Goal: Task Accomplishment & Management: Use online tool/utility

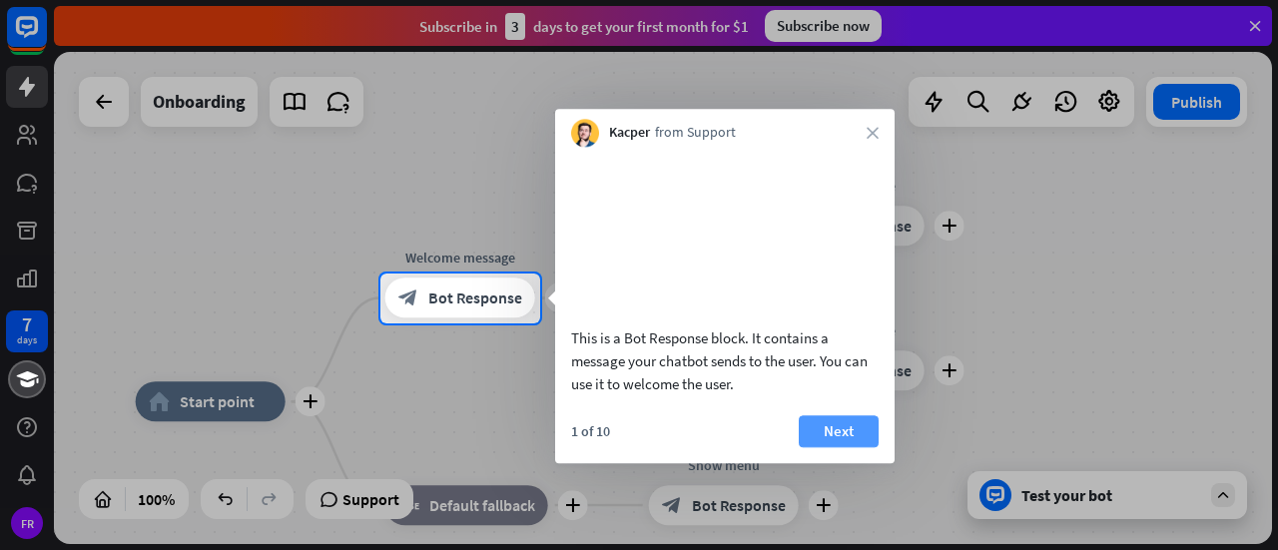
click at [834, 447] on button "Next" at bounding box center [839, 431] width 80 height 32
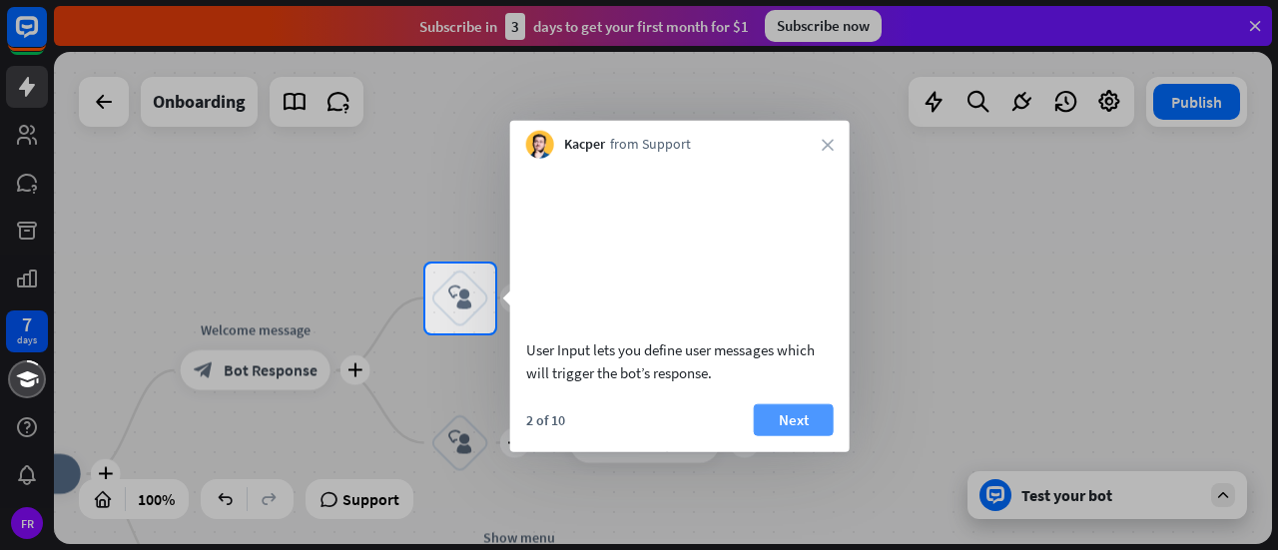
click at [814, 435] on button "Next" at bounding box center [794, 419] width 80 height 32
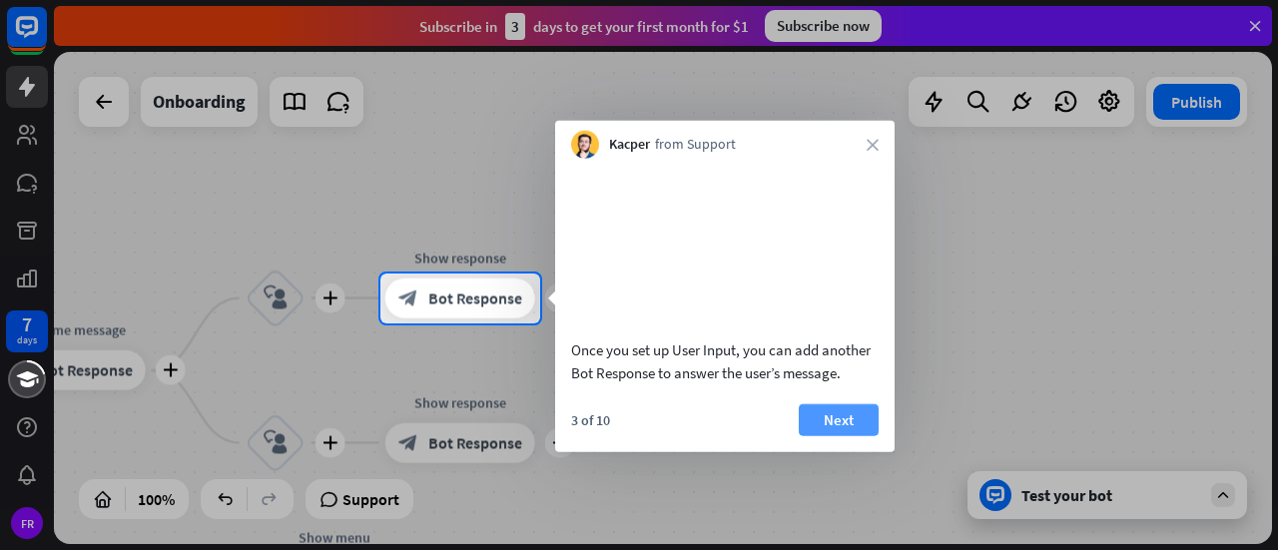
click at [848, 435] on button "Next" at bounding box center [839, 419] width 80 height 32
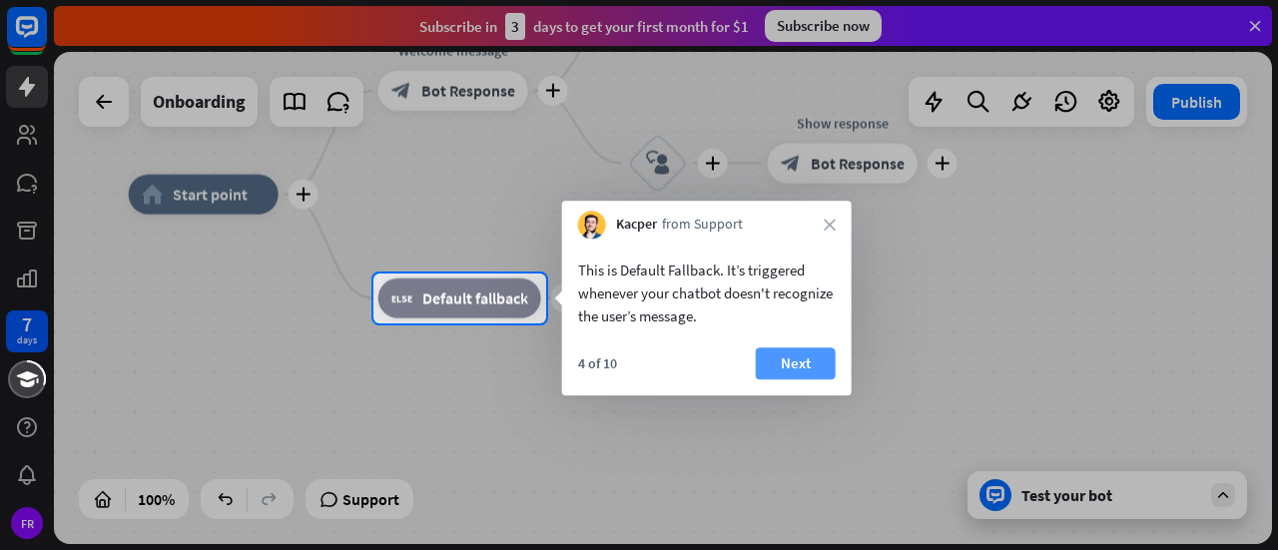
click at [811, 375] on button "Next" at bounding box center [796, 363] width 80 height 32
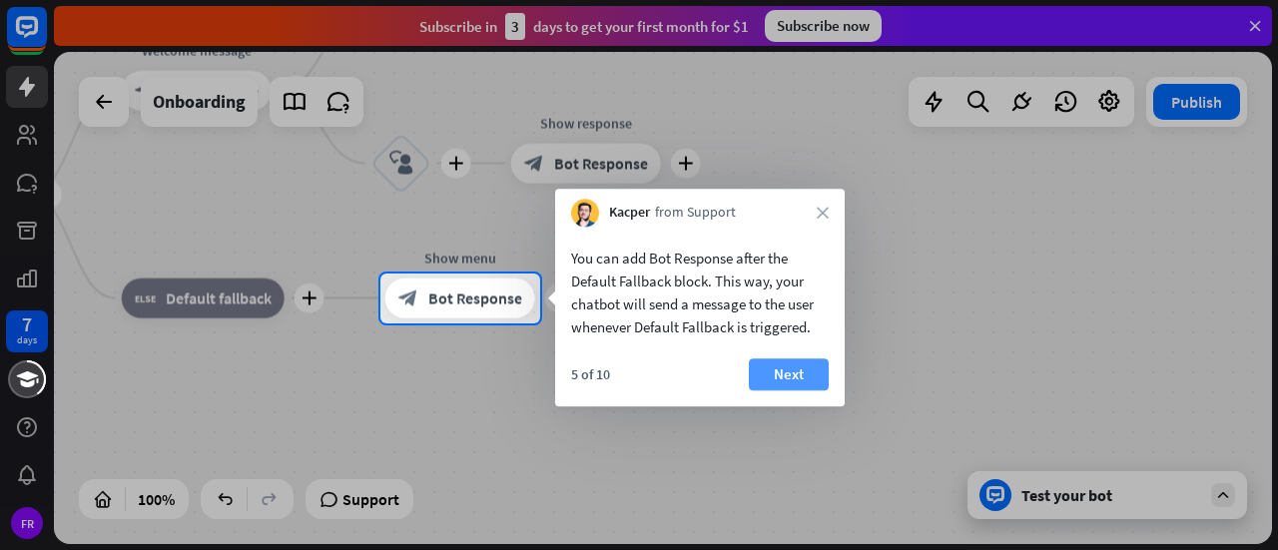
click at [801, 377] on button "Next" at bounding box center [789, 374] width 80 height 32
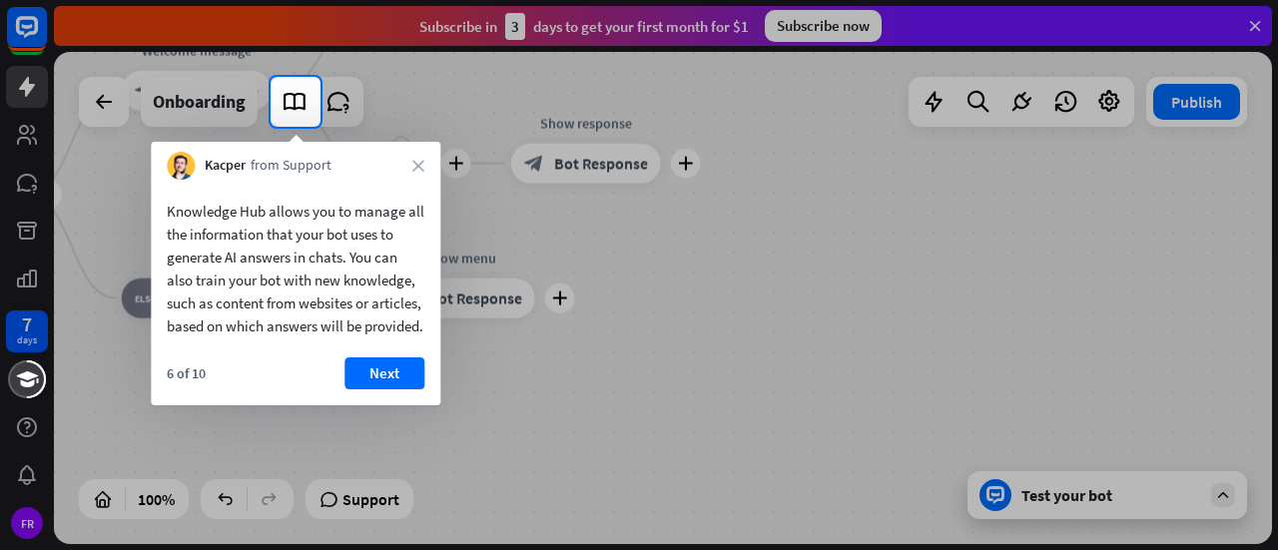
click at [399, 389] on button "Next" at bounding box center [384, 373] width 80 height 32
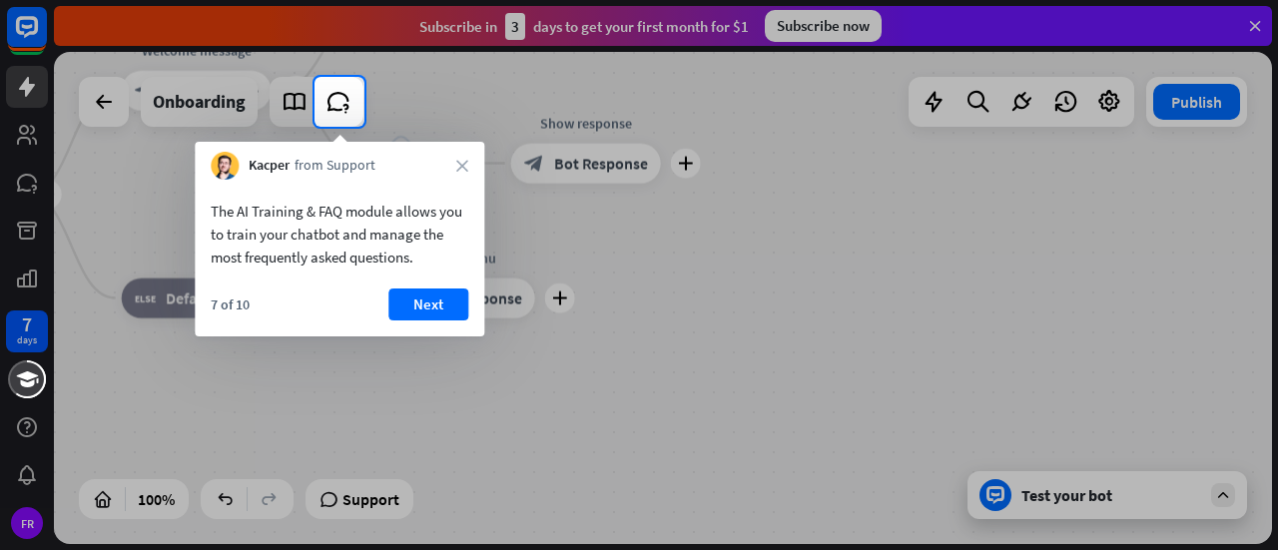
click at [403, 317] on button "Next" at bounding box center [428, 304] width 80 height 32
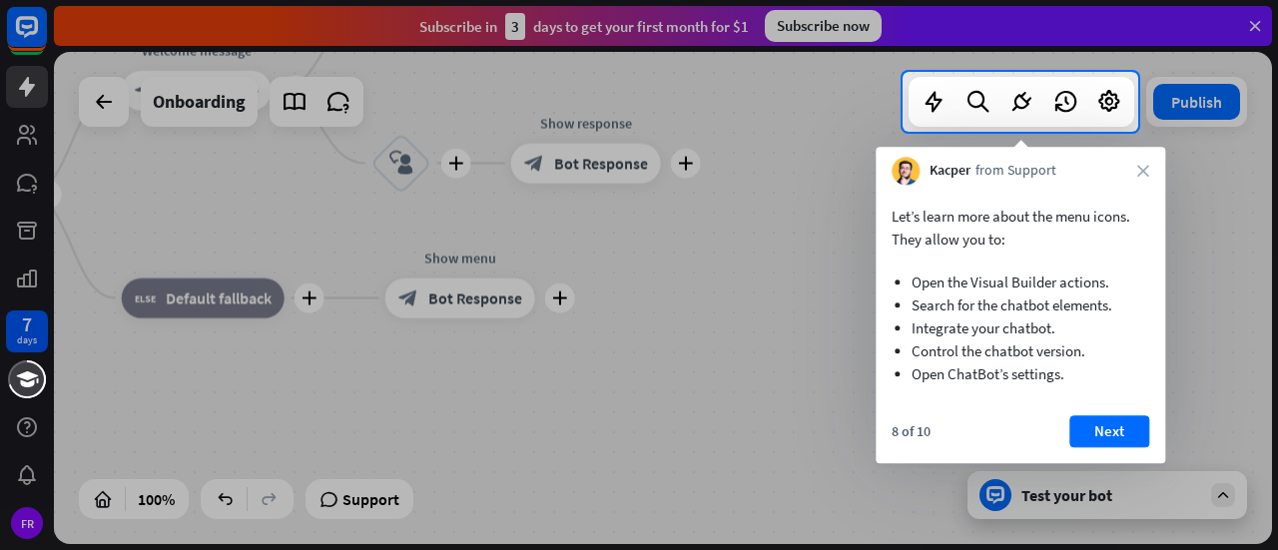
click at [1115, 443] on button "Next" at bounding box center [1109, 431] width 80 height 32
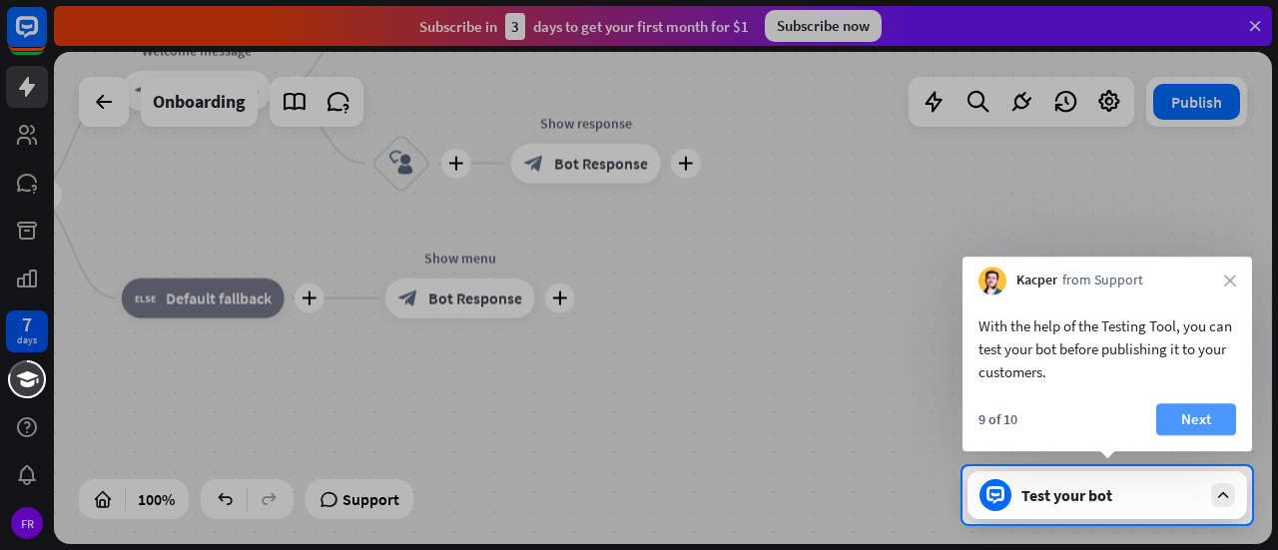
click at [1228, 425] on button "Next" at bounding box center [1196, 419] width 80 height 32
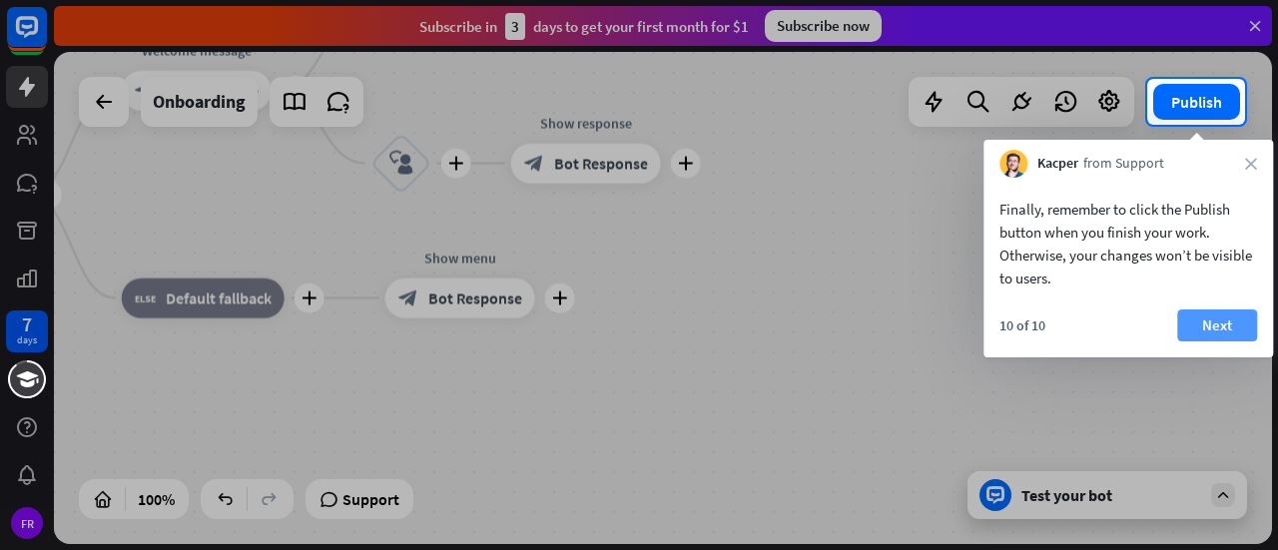
click at [1231, 324] on button "Next" at bounding box center [1217, 325] width 80 height 32
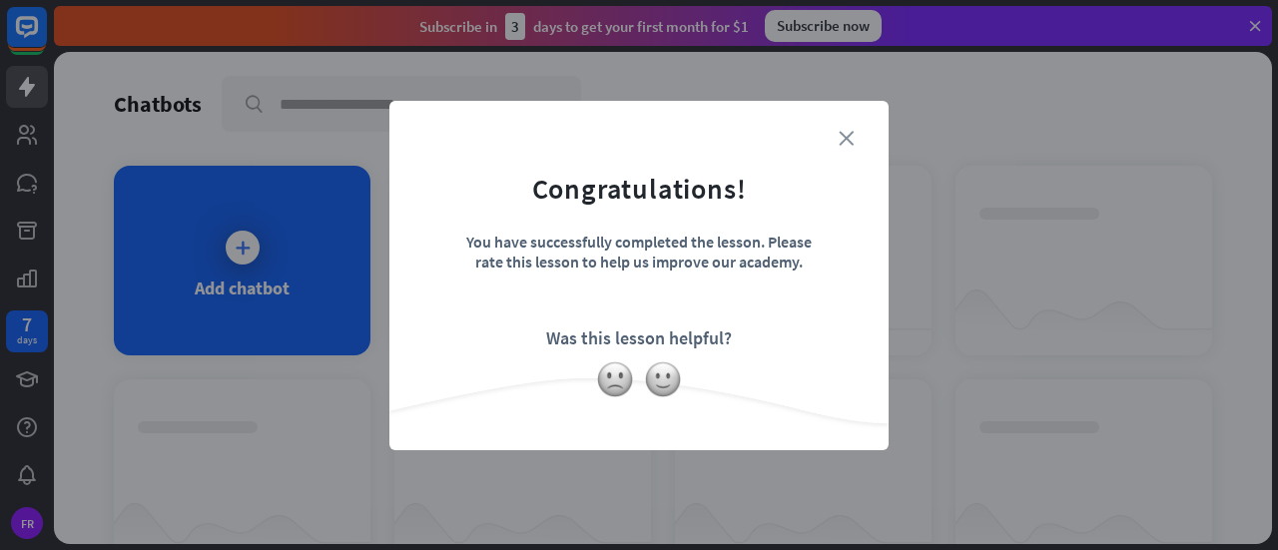
click at [847, 142] on icon "close" at bounding box center [845, 138] width 15 height 15
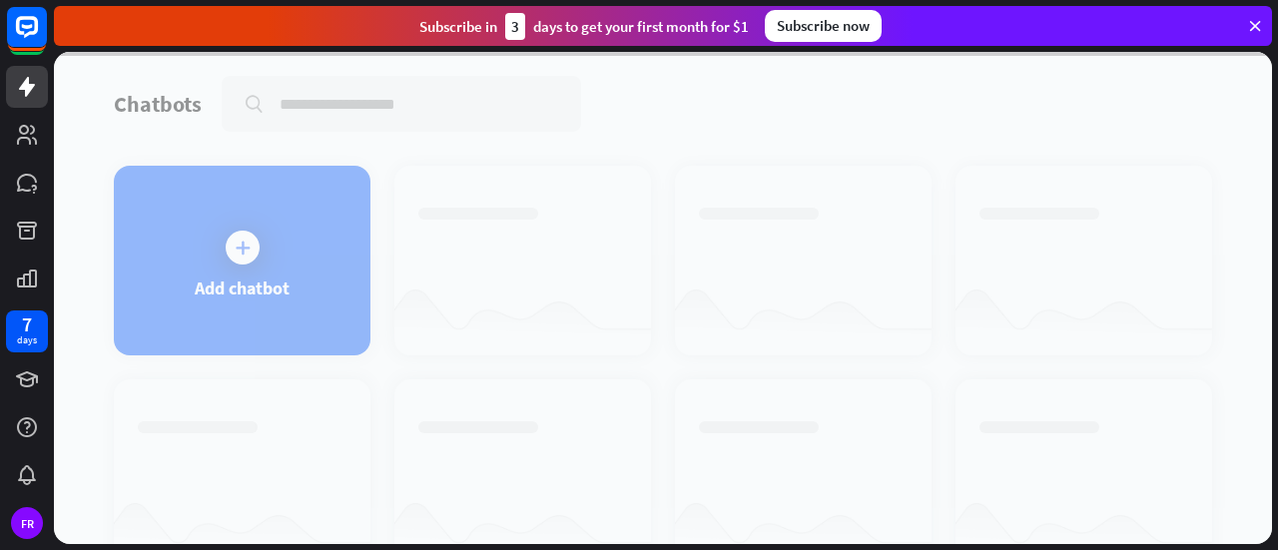
click at [252, 253] on div at bounding box center [663, 298] width 1218 height 492
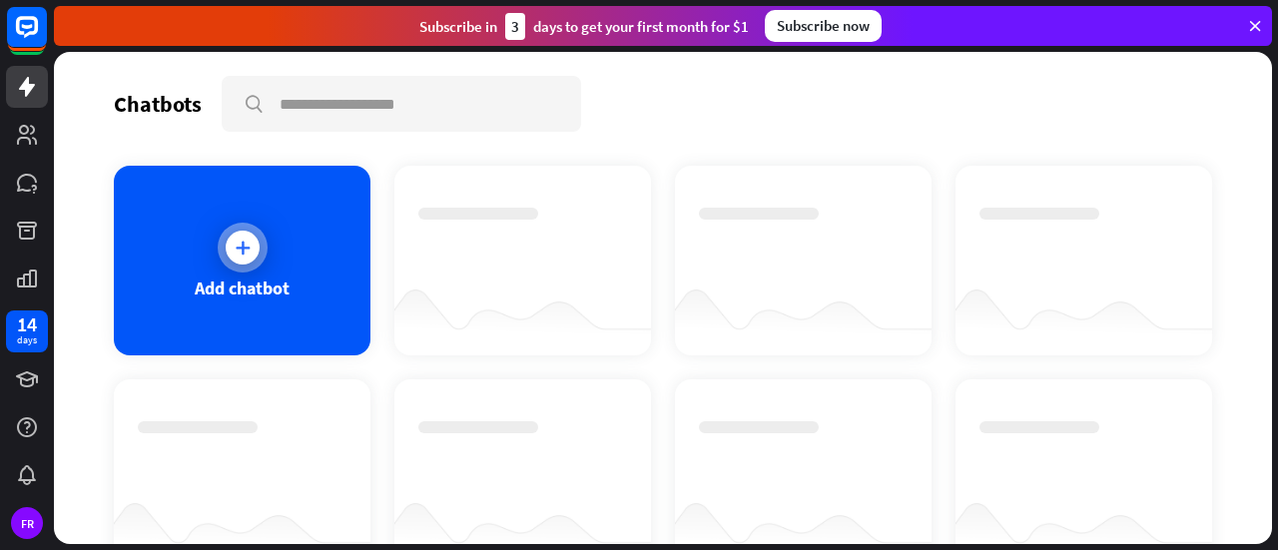
click at [233, 238] on icon at bounding box center [243, 248] width 20 height 20
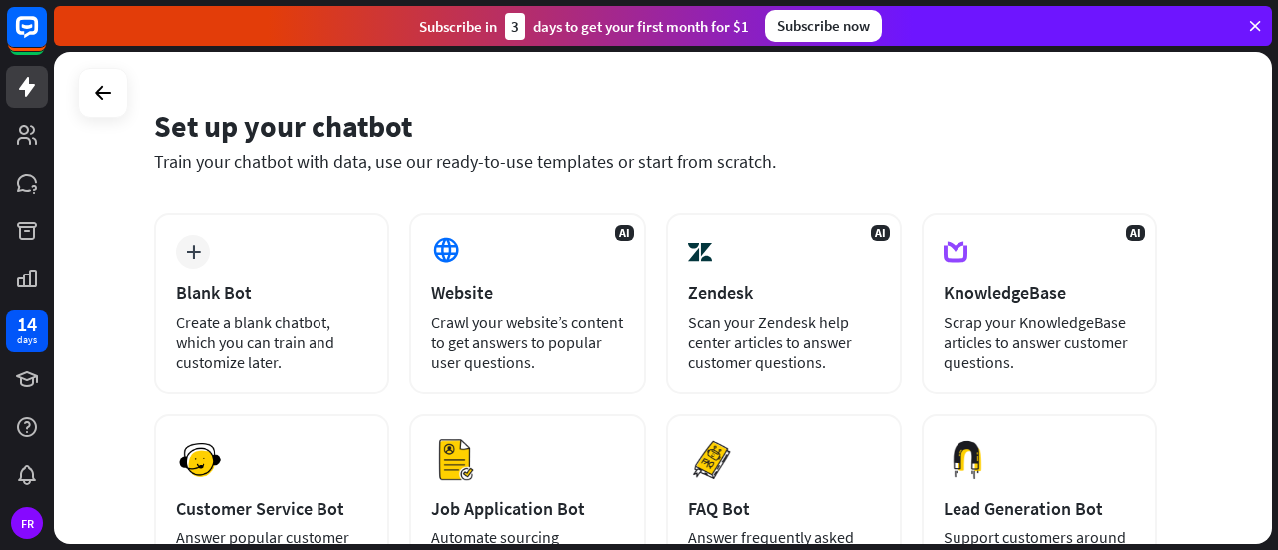
scroll to position [85, 0]
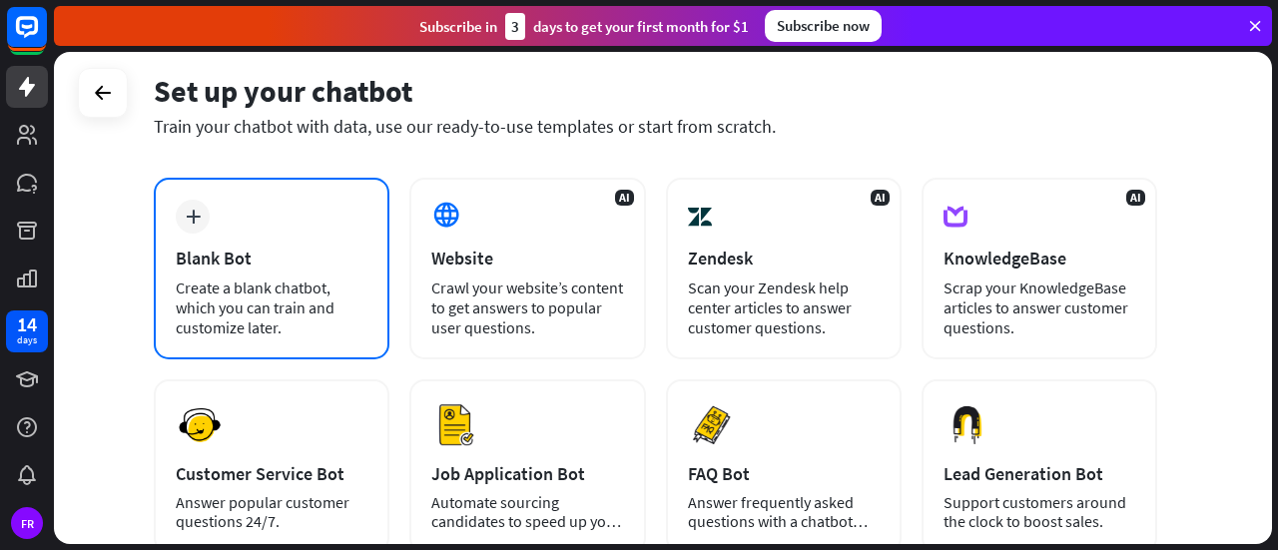
click at [192, 277] on div "Create a blank chatbot, which you can train and customize later." at bounding box center [272, 307] width 192 height 60
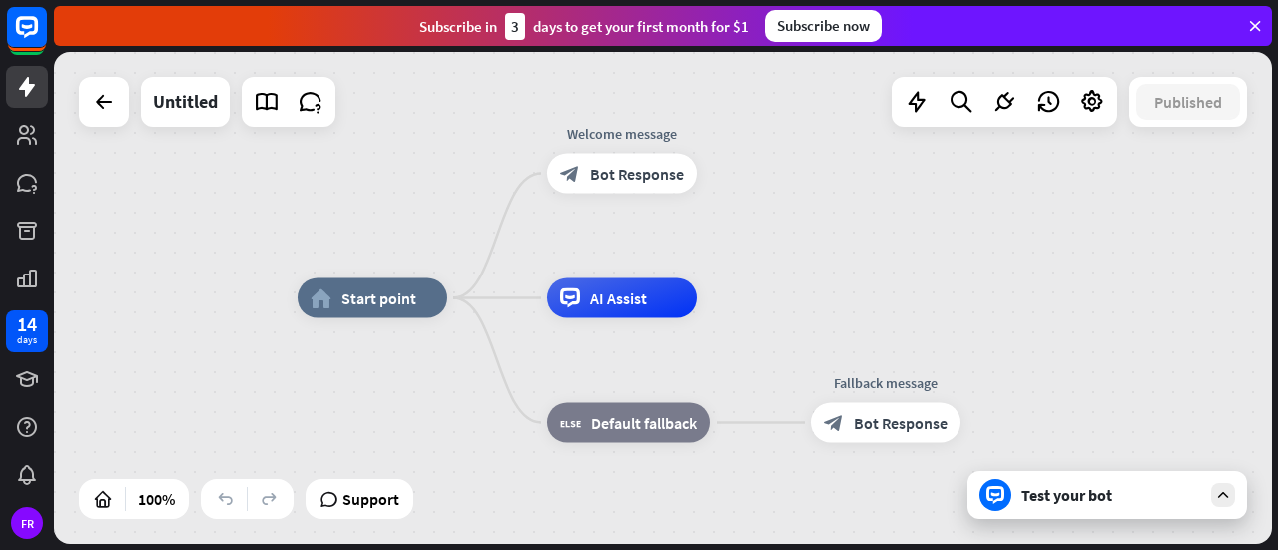
click at [1149, 505] on div "Test your bot" at bounding box center [1106, 495] width 279 height 48
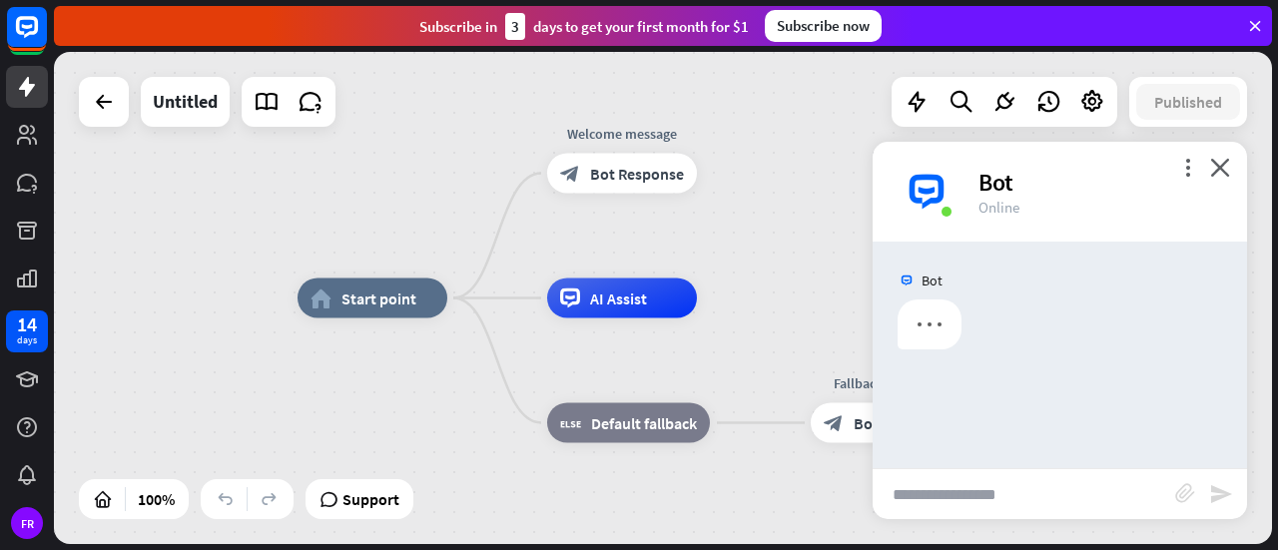
click at [1106, 517] on input "text" at bounding box center [1023, 494] width 302 height 50
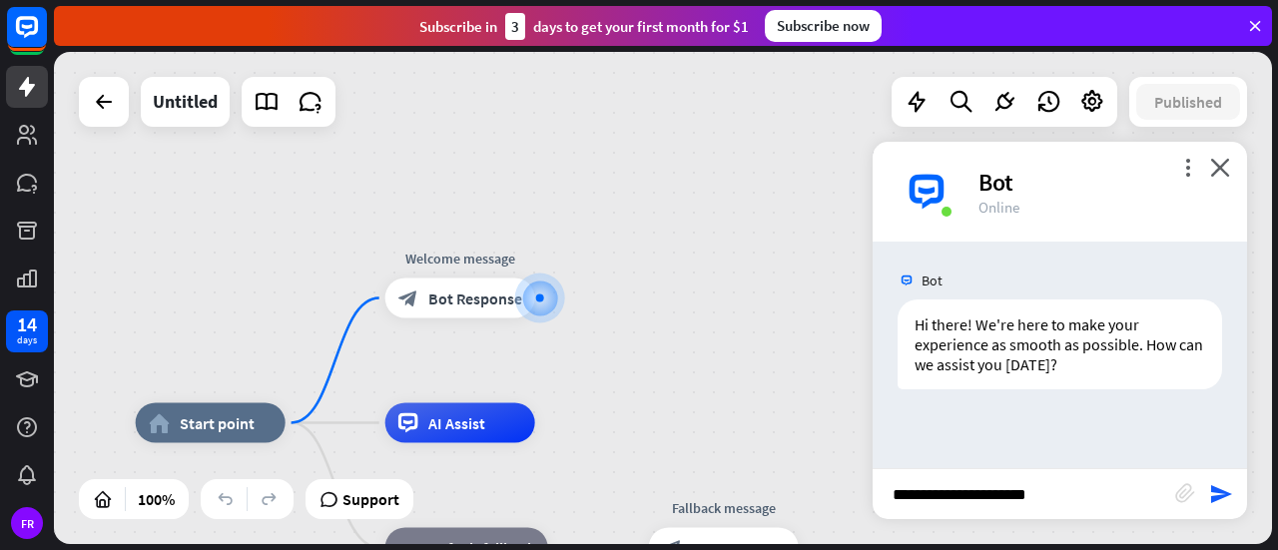
type input "**********"
click at [1176, 497] on icon "block_attachment" at bounding box center [1185, 493] width 20 height 20
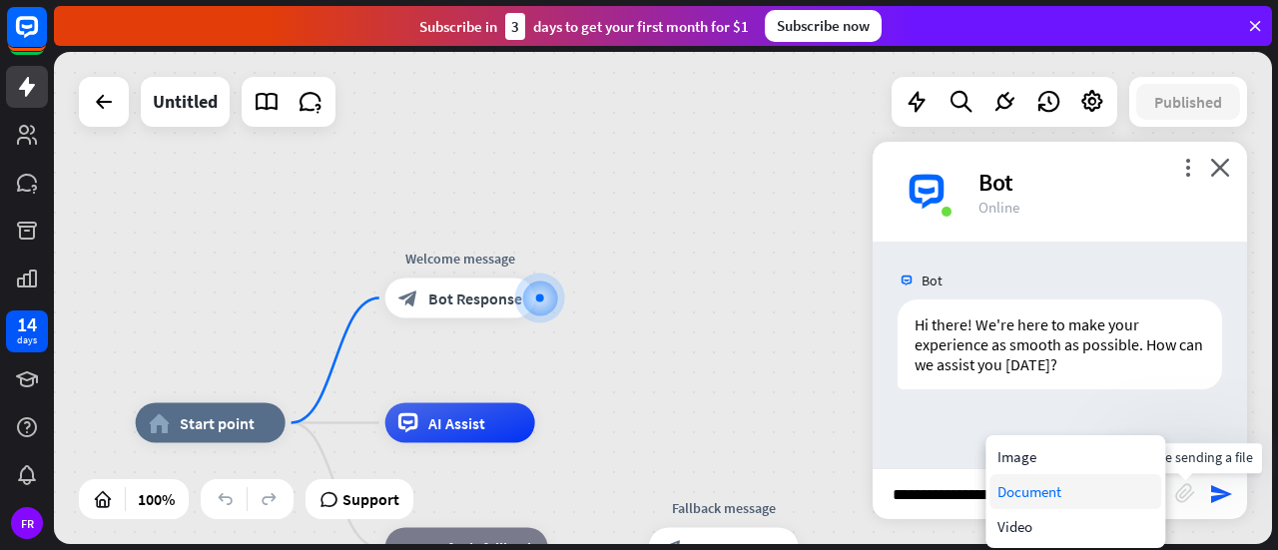
click at [1060, 493] on div "Document" at bounding box center [1075, 491] width 172 height 35
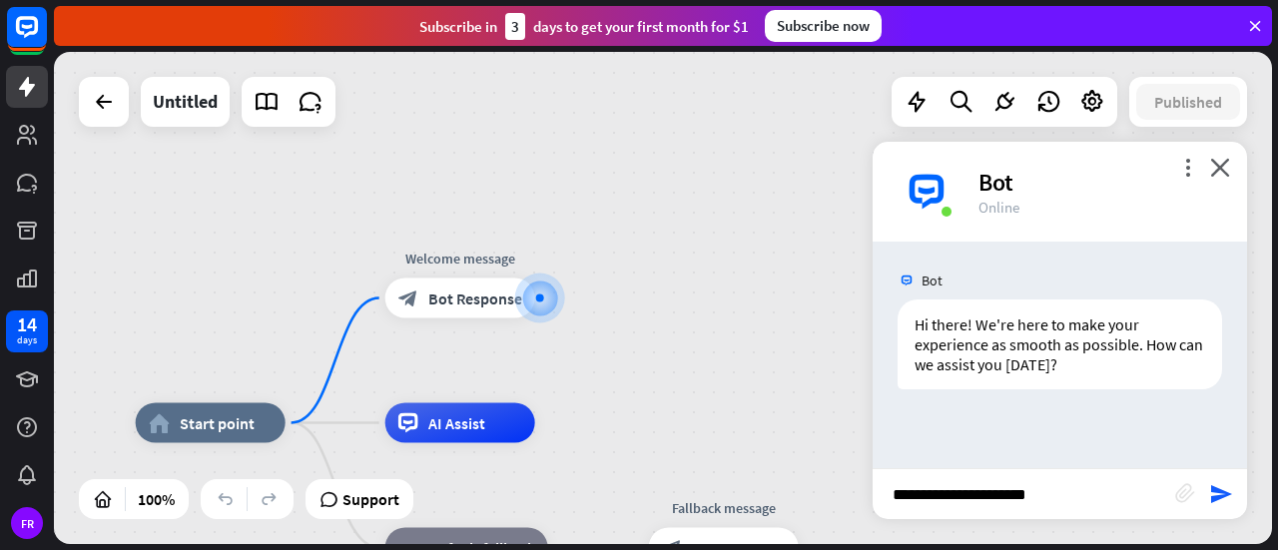
click at [1186, 488] on icon "block_attachment" at bounding box center [1185, 493] width 20 height 20
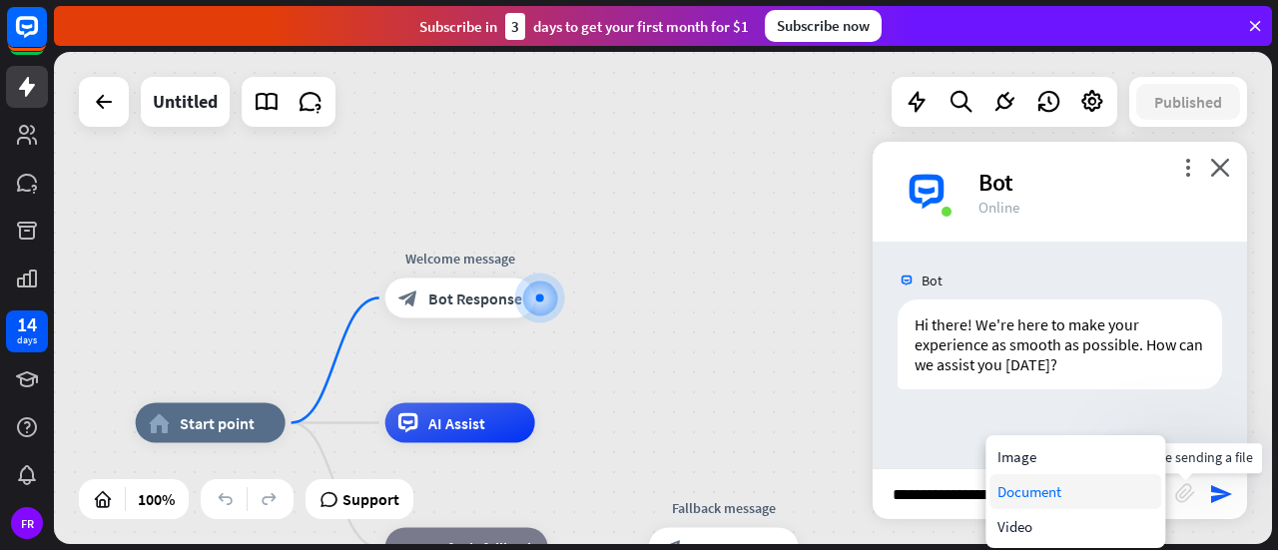
click at [1020, 491] on div "Document" at bounding box center [1075, 491] width 172 height 35
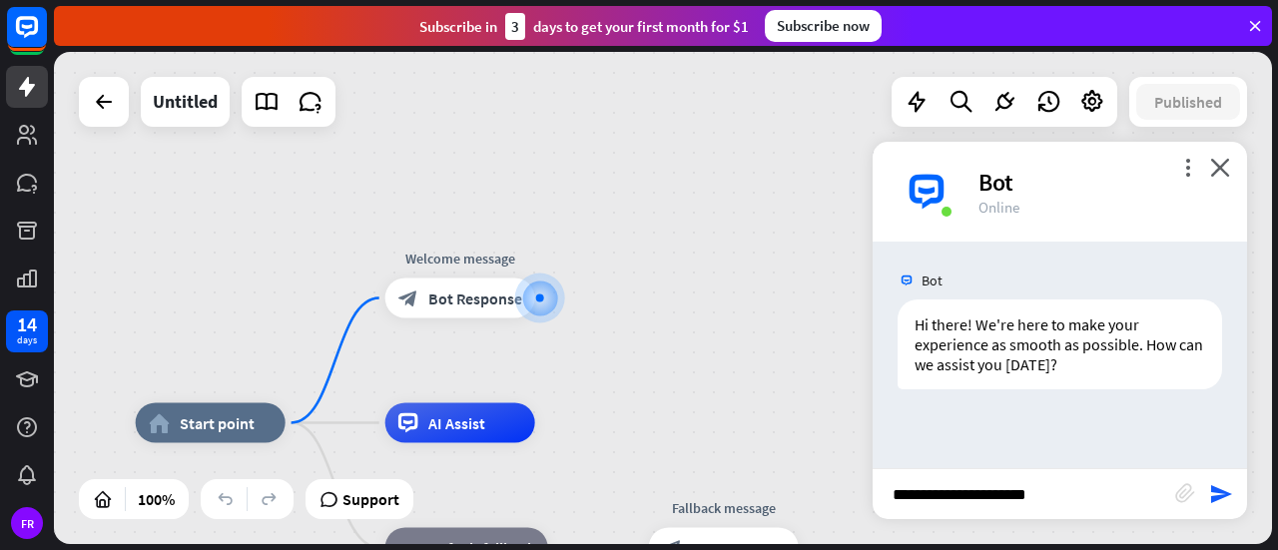
click at [1184, 493] on icon "block_attachment" at bounding box center [1185, 493] width 20 height 20
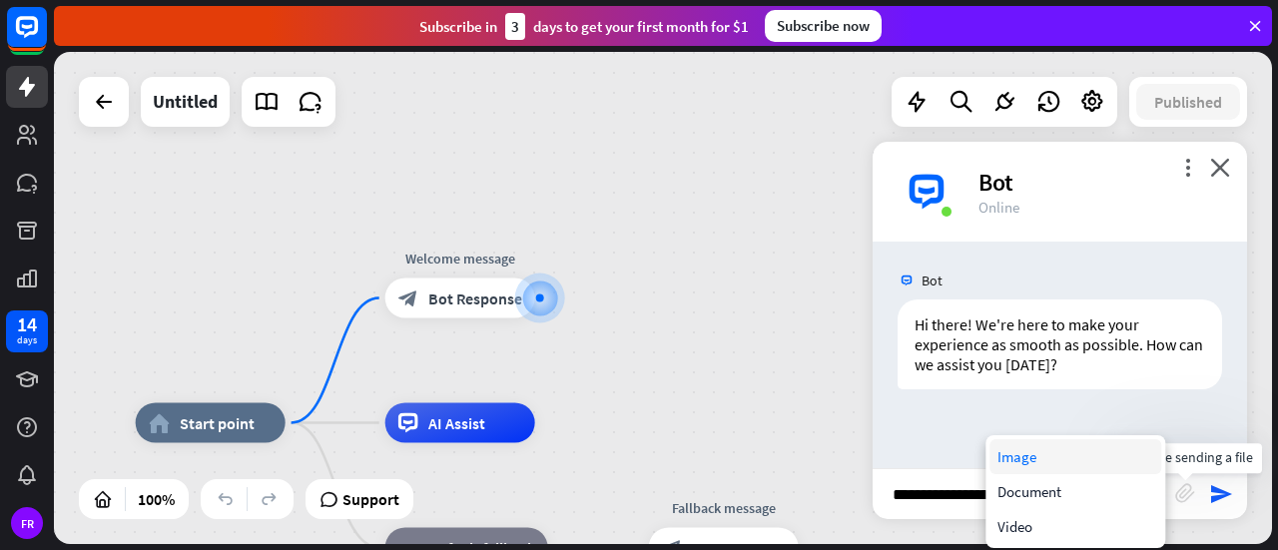
click at [1035, 460] on div "Image" at bounding box center [1075, 456] width 172 height 35
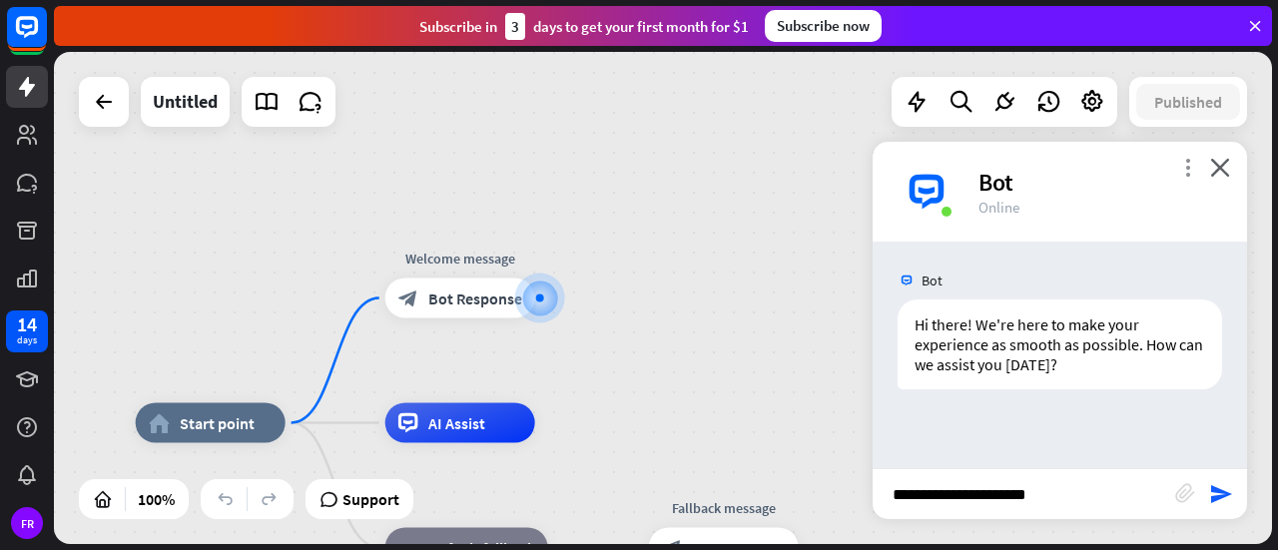
click at [1188, 172] on icon "more_vert" at bounding box center [1187, 167] width 19 height 19
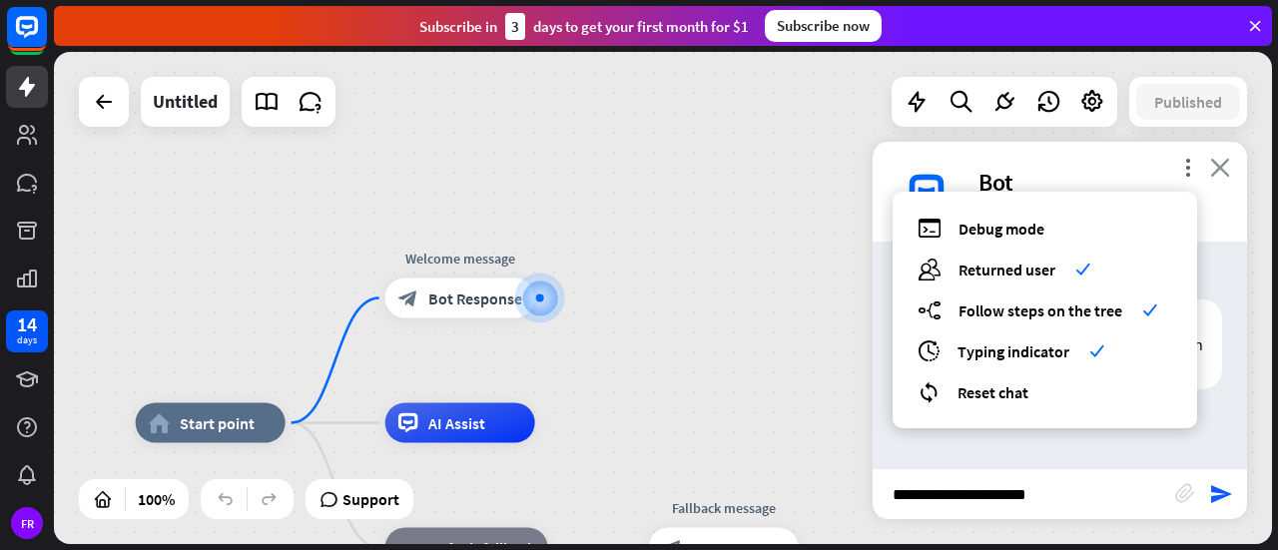
click at [1225, 168] on icon "close" at bounding box center [1220, 167] width 20 height 19
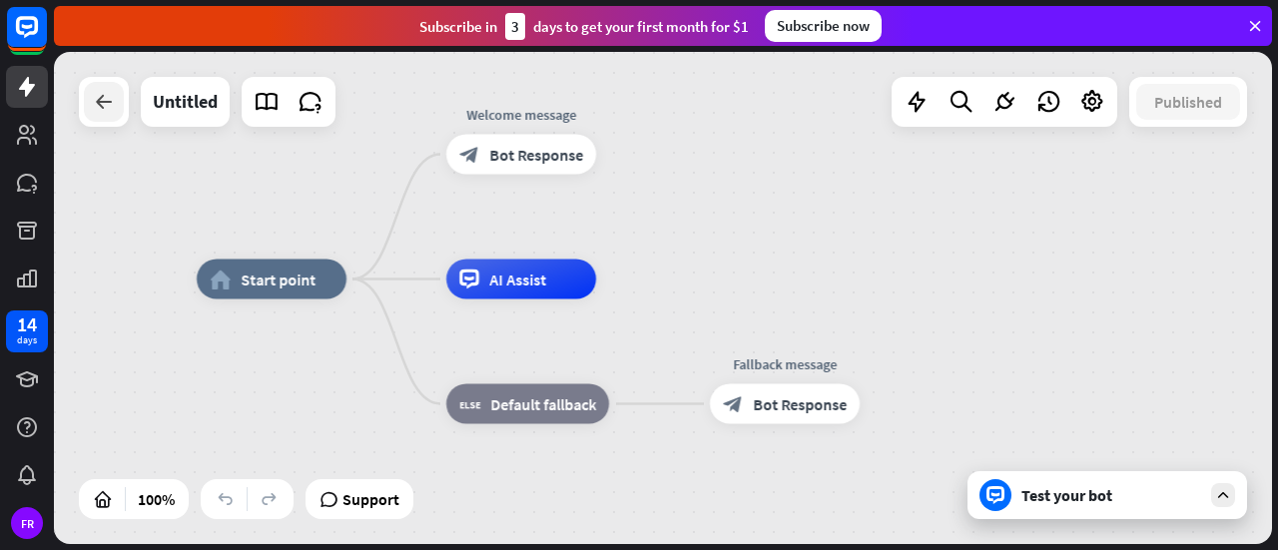
click at [98, 106] on icon at bounding box center [104, 102] width 24 height 24
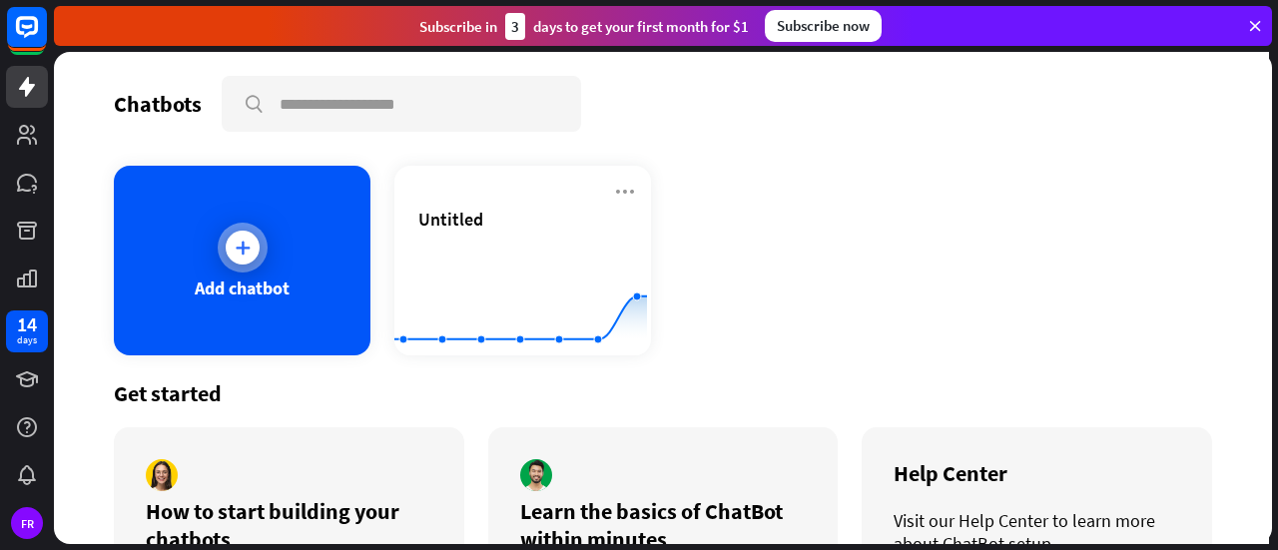
click at [210, 252] on div "Add chatbot" at bounding box center [242, 261] width 257 height 190
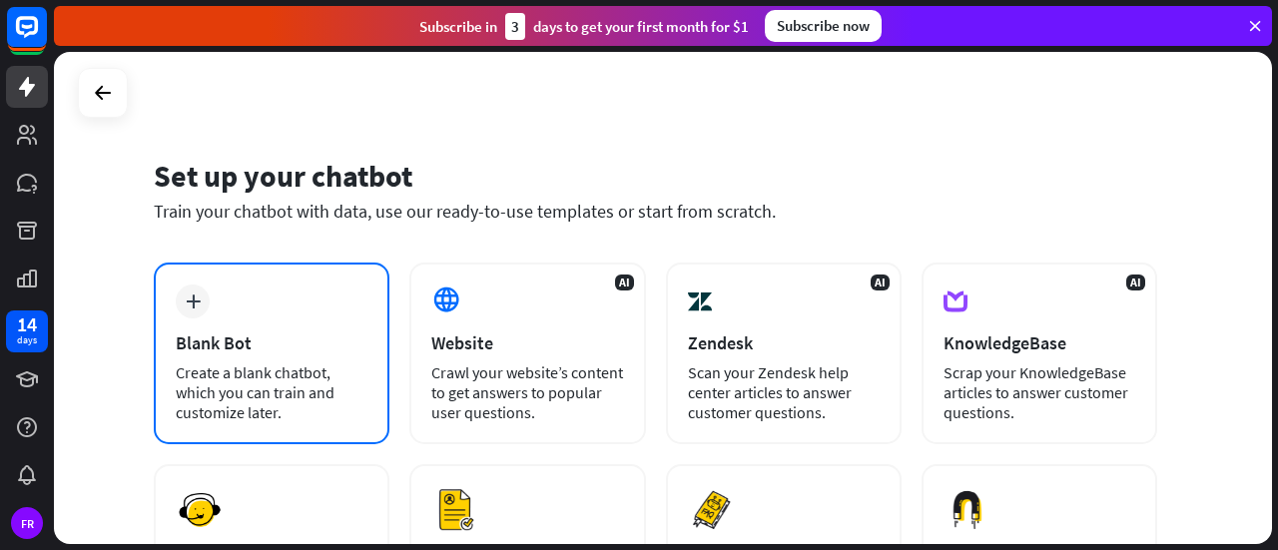
click at [209, 332] on div "Blank Bot" at bounding box center [272, 342] width 192 height 23
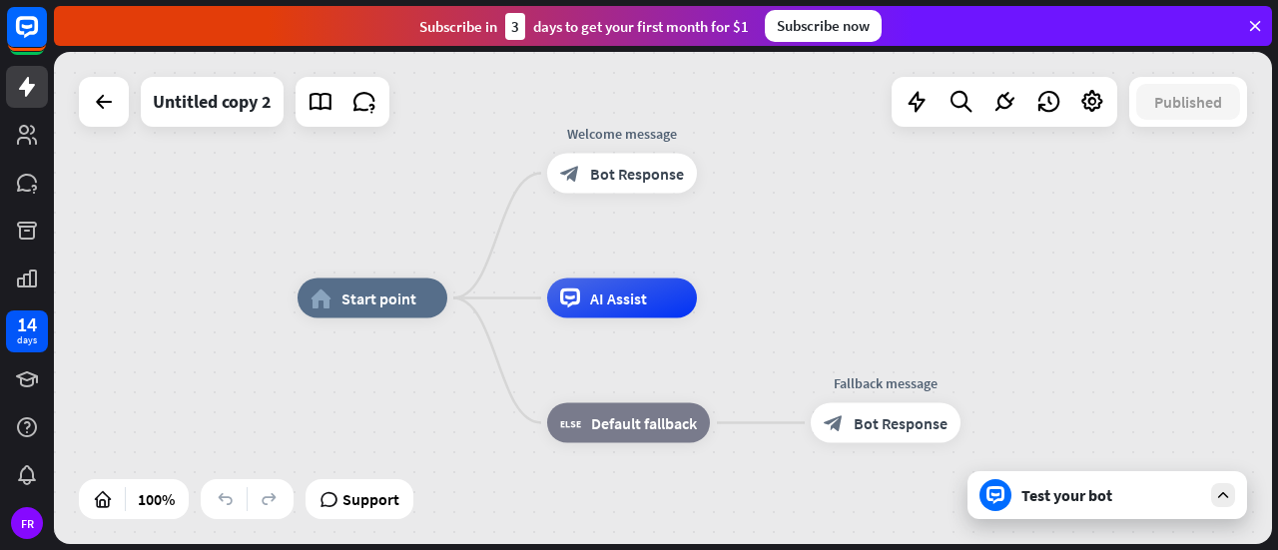
click at [203, 317] on div "home_2 Start point Welcome message block_bot_response Bot Response AI Assist bl…" at bounding box center [663, 298] width 1218 height 492
click at [1095, 498] on div "Test your bot" at bounding box center [1111, 495] width 180 height 20
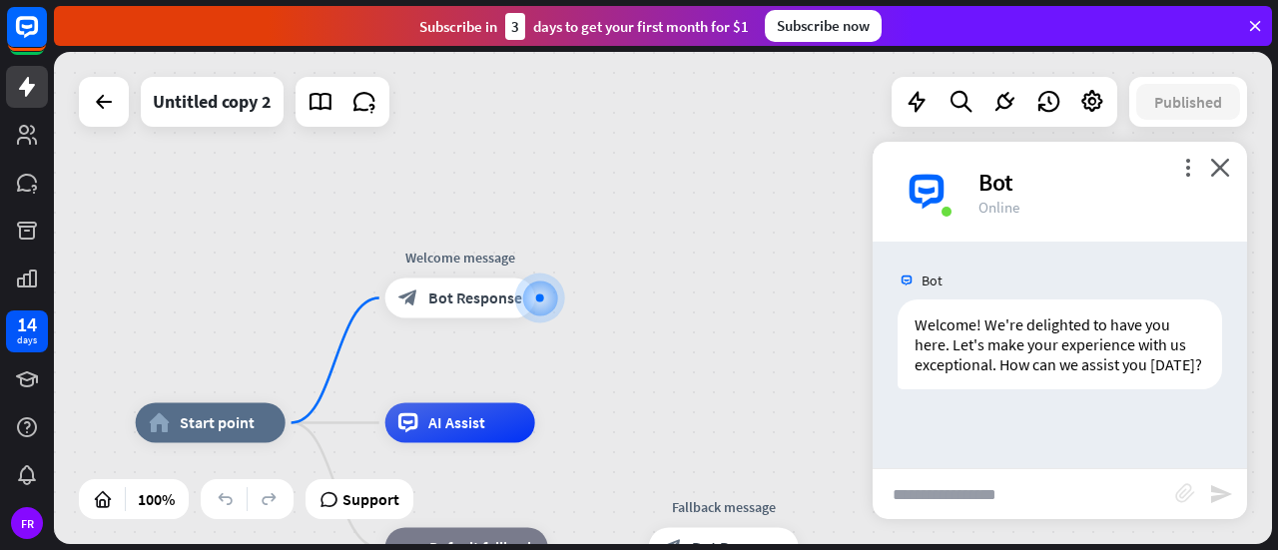
click at [1188, 486] on icon "block_attachment" at bounding box center [1185, 493] width 20 height 20
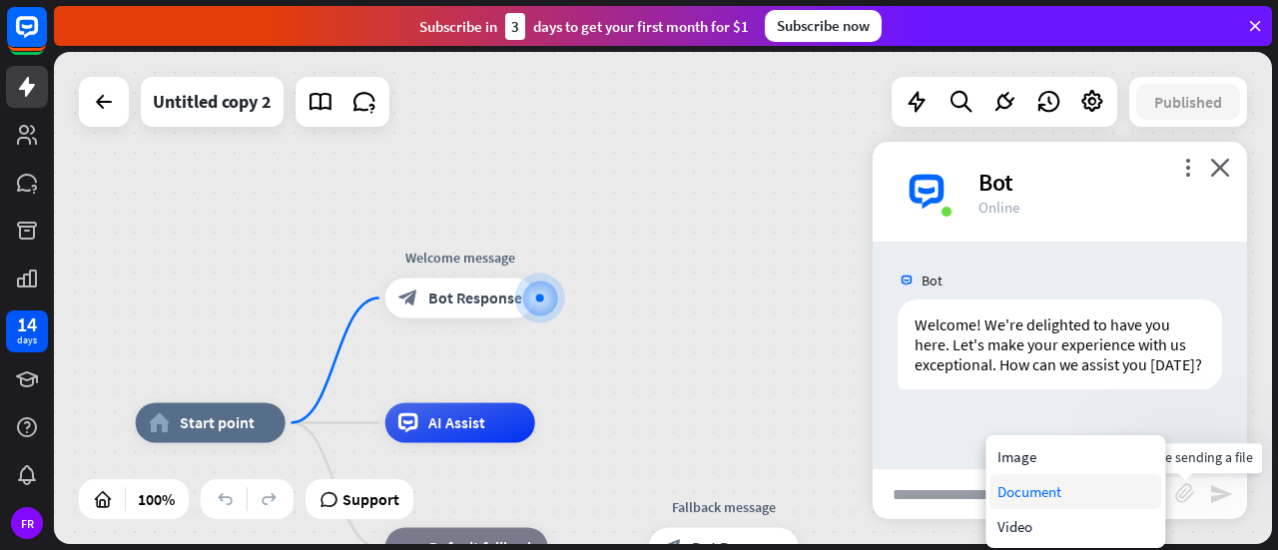
click at [1041, 489] on div "Document" at bounding box center [1075, 491] width 172 height 35
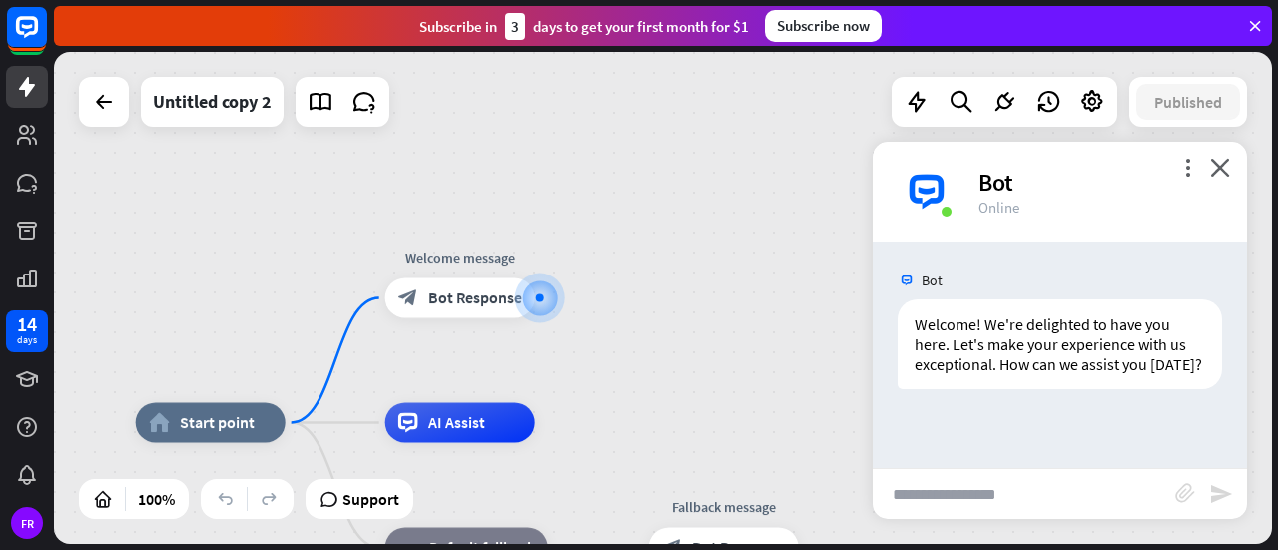
click at [1183, 485] on icon "block_attachment" at bounding box center [1185, 493] width 20 height 20
